Goal: Task Accomplishment & Management: Use online tool/utility

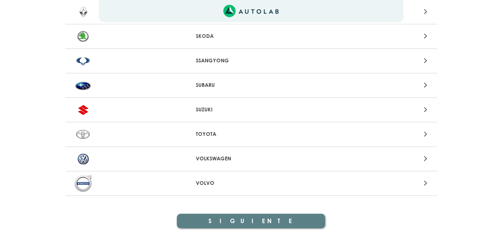
scroll to position [781, 0]
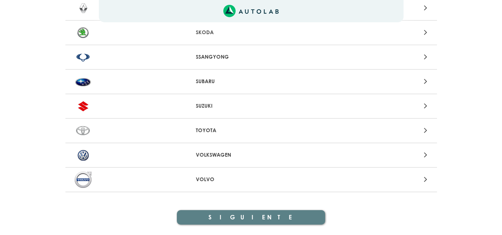
click at [95, 106] on div at bounding box center [130, 106] width 122 height 16
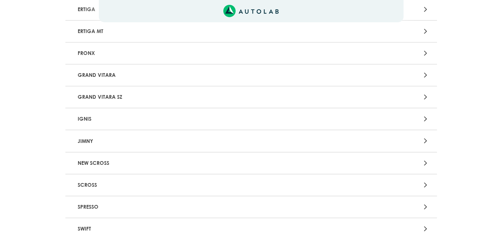
scroll to position [260, 0]
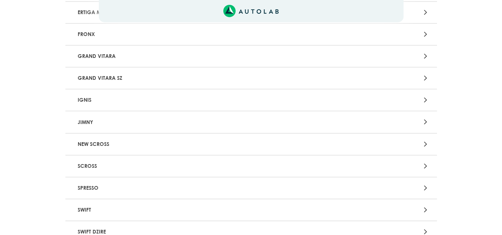
click at [99, 188] on p "SPRESSO" at bounding box center [191, 188] width 232 height 14
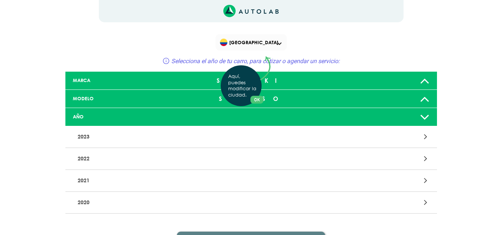
click at [123, 136] on div "Aquí, puedes modificar la ciudad. OK .aex,.bex{fill:none!important;stroke:#50c4…" at bounding box center [251, 117] width 502 height 235
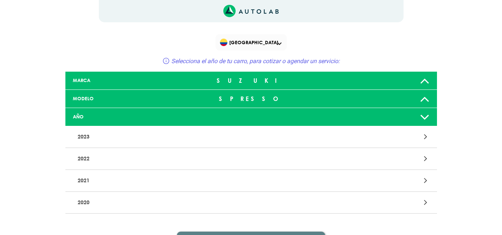
click at [87, 137] on p "2023" at bounding box center [191, 137] width 232 height 14
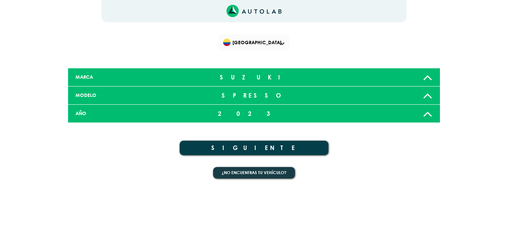
click at [255, 147] on button "SIGUIENTE" at bounding box center [254, 148] width 149 height 15
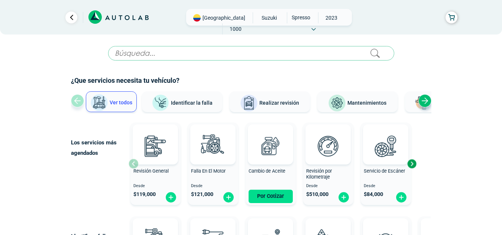
click at [371, 103] on span "Mantenimientos" at bounding box center [367, 103] width 39 height 6
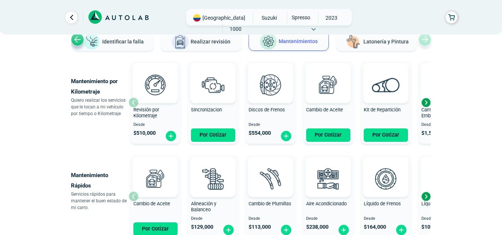
scroll to position [74, 0]
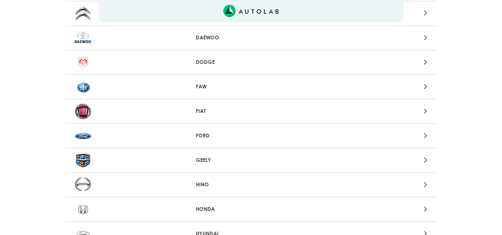
scroll to position [839, 0]
